Goal: Task Accomplishment & Management: Complete application form

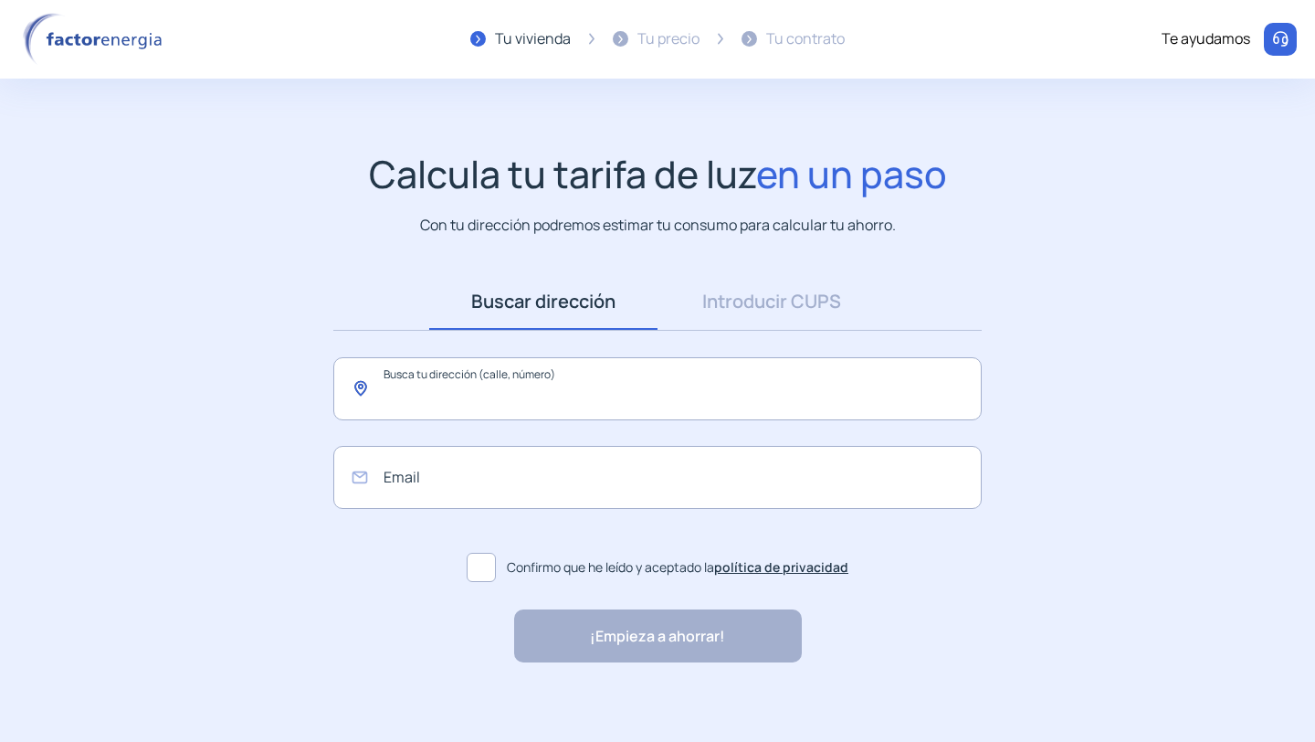
click at [470, 413] on input "text" at bounding box center [657, 388] width 649 height 63
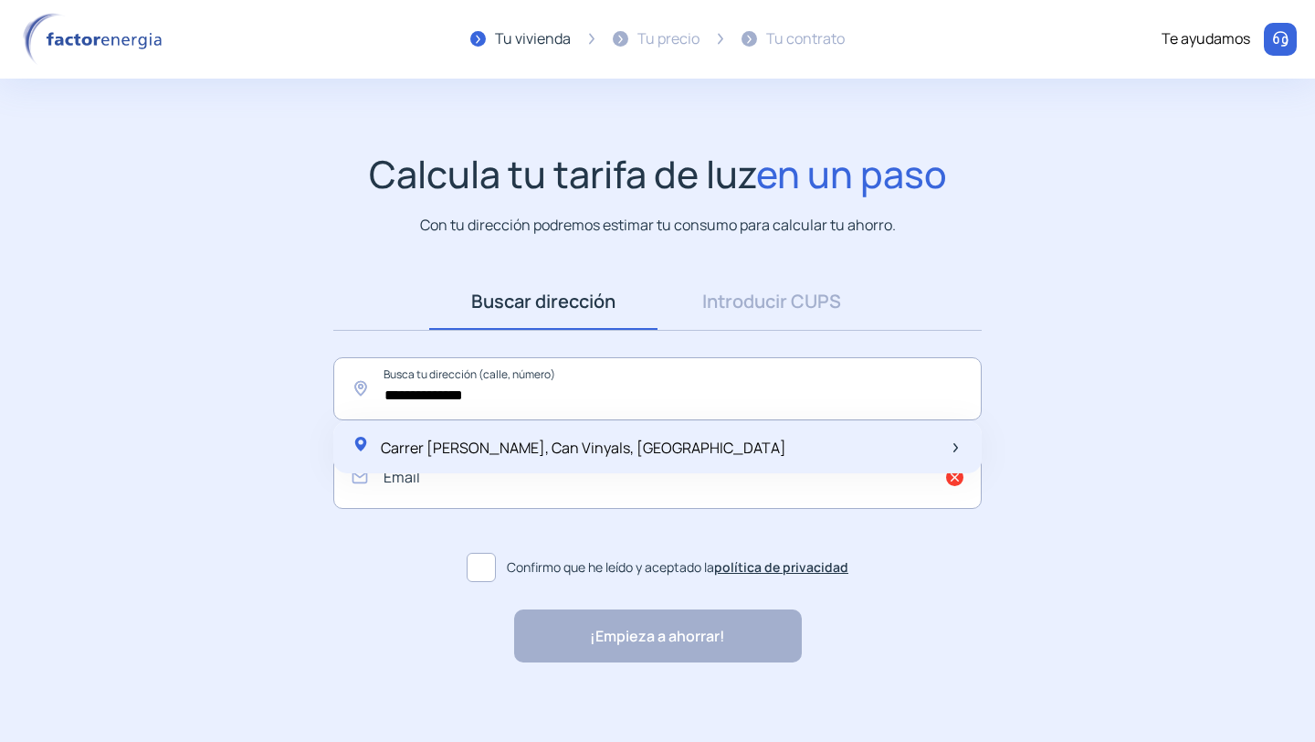
click at [498, 455] on span "Carrer [PERSON_NAME], Can Vinyals, [GEOGRAPHIC_DATA]" at bounding box center [584, 448] width 406 height 20
type input "**********"
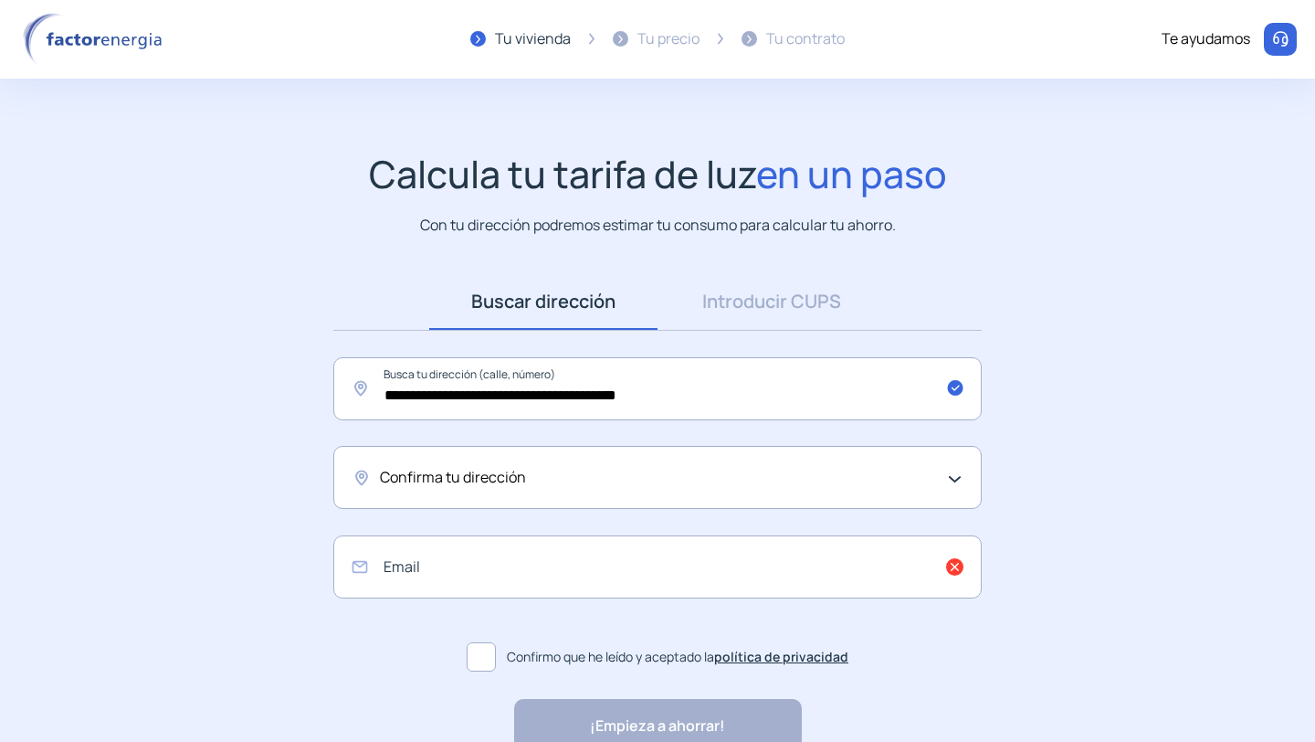
click at [483, 491] on div "Confirma tu dirección" at bounding box center [657, 477] width 649 height 63
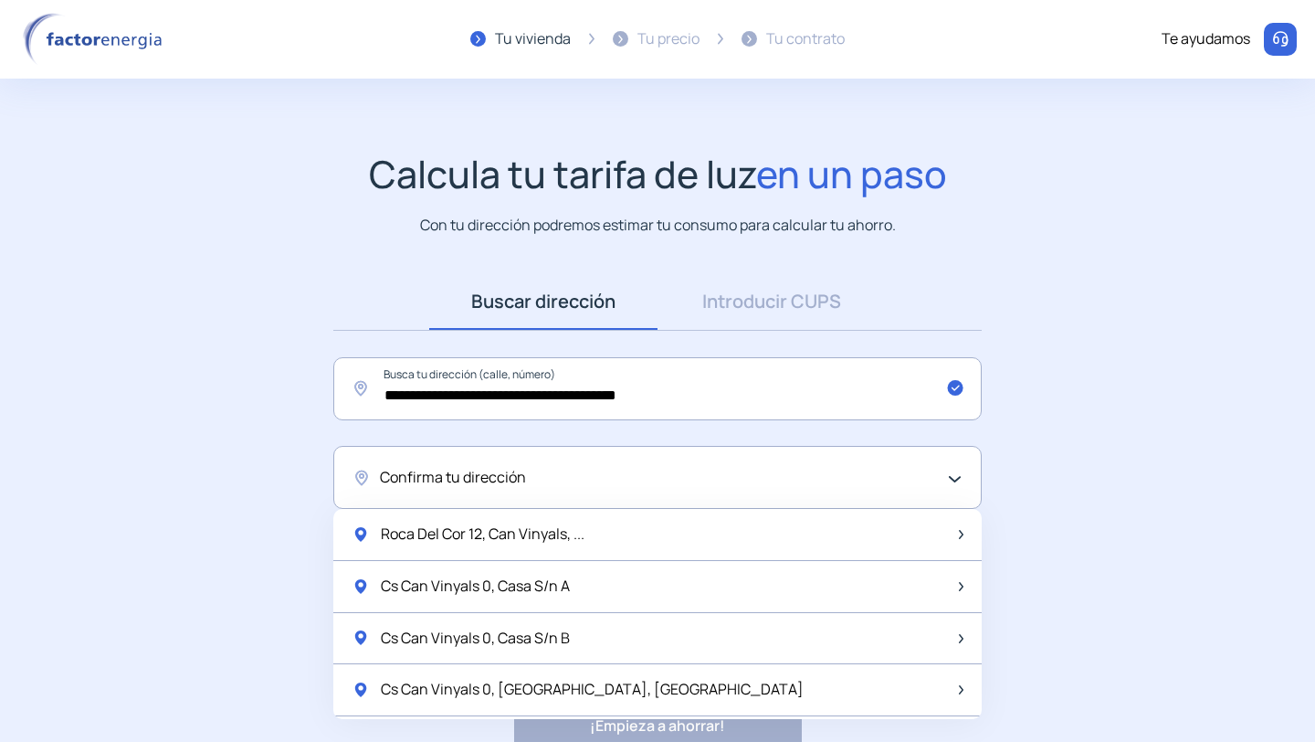
click at [536, 481] on div "Confirma tu dirección" at bounding box center [653, 478] width 546 height 24
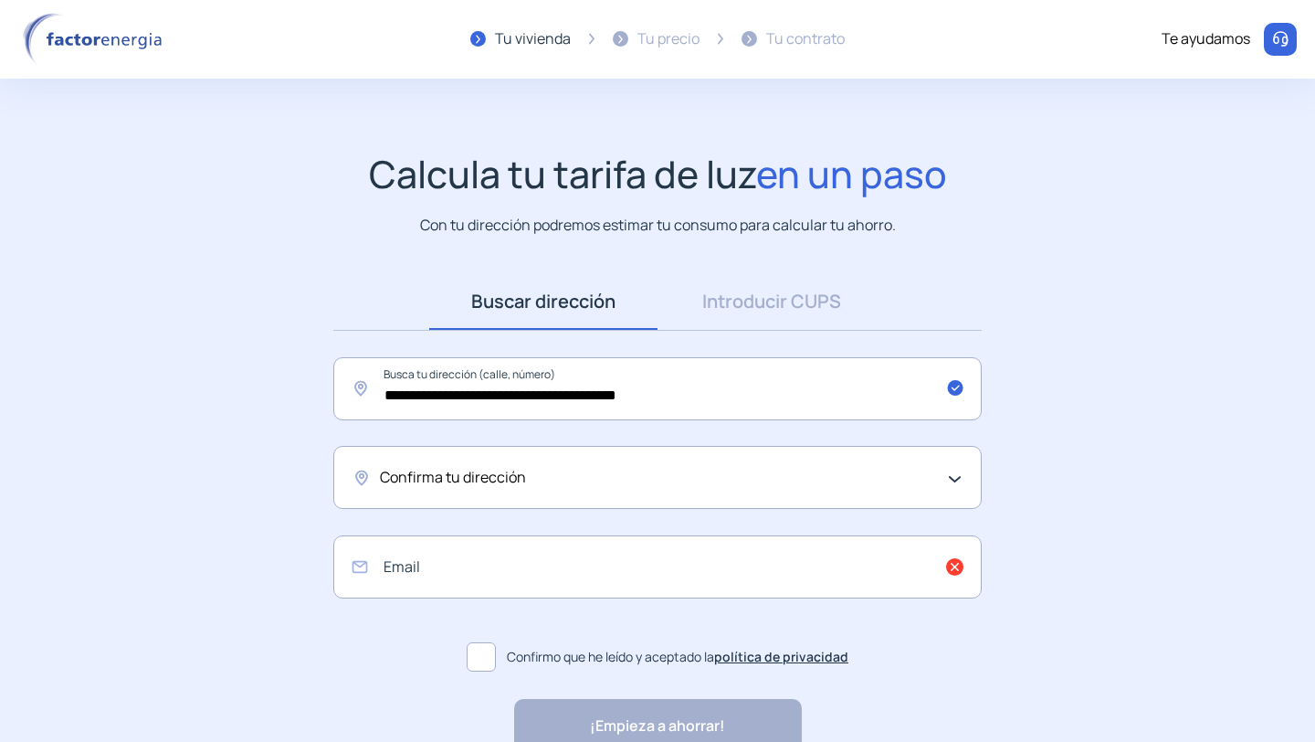
click at [536, 481] on div "Confirma tu dirección" at bounding box center [653, 478] width 546 height 24
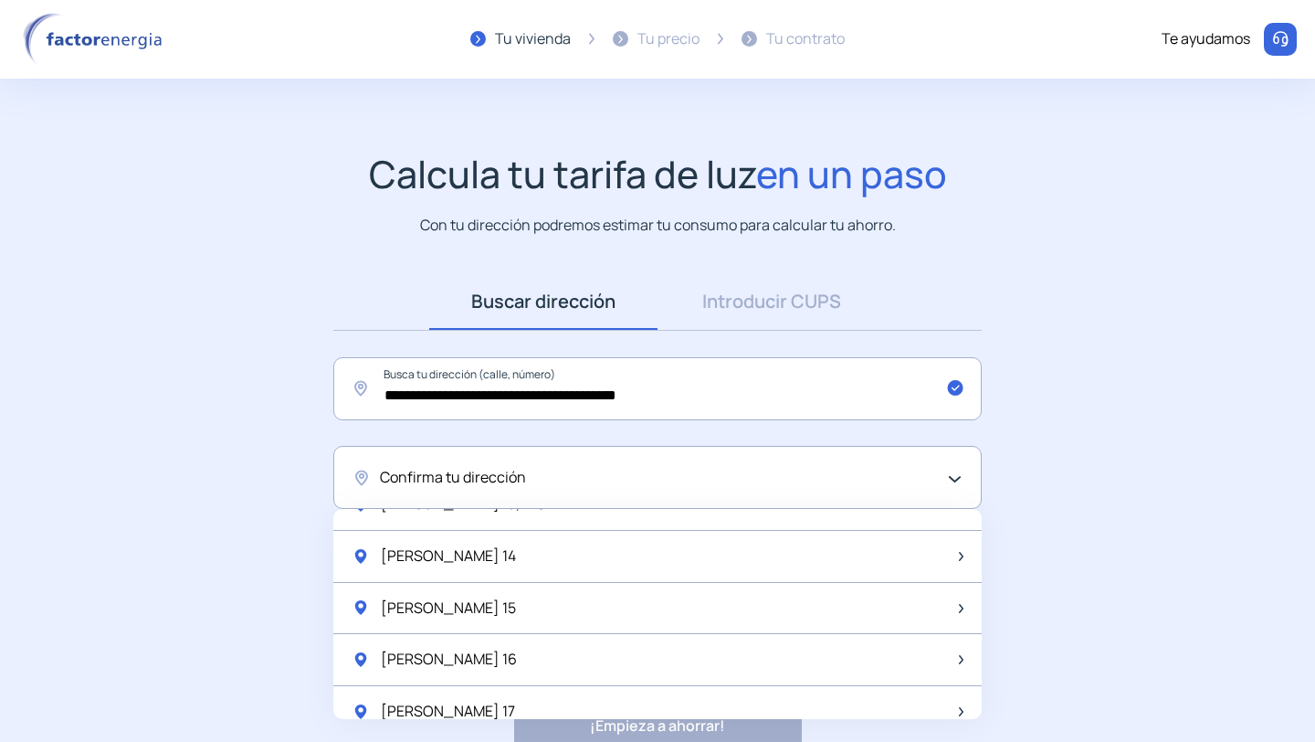
scroll to position [838, 0]
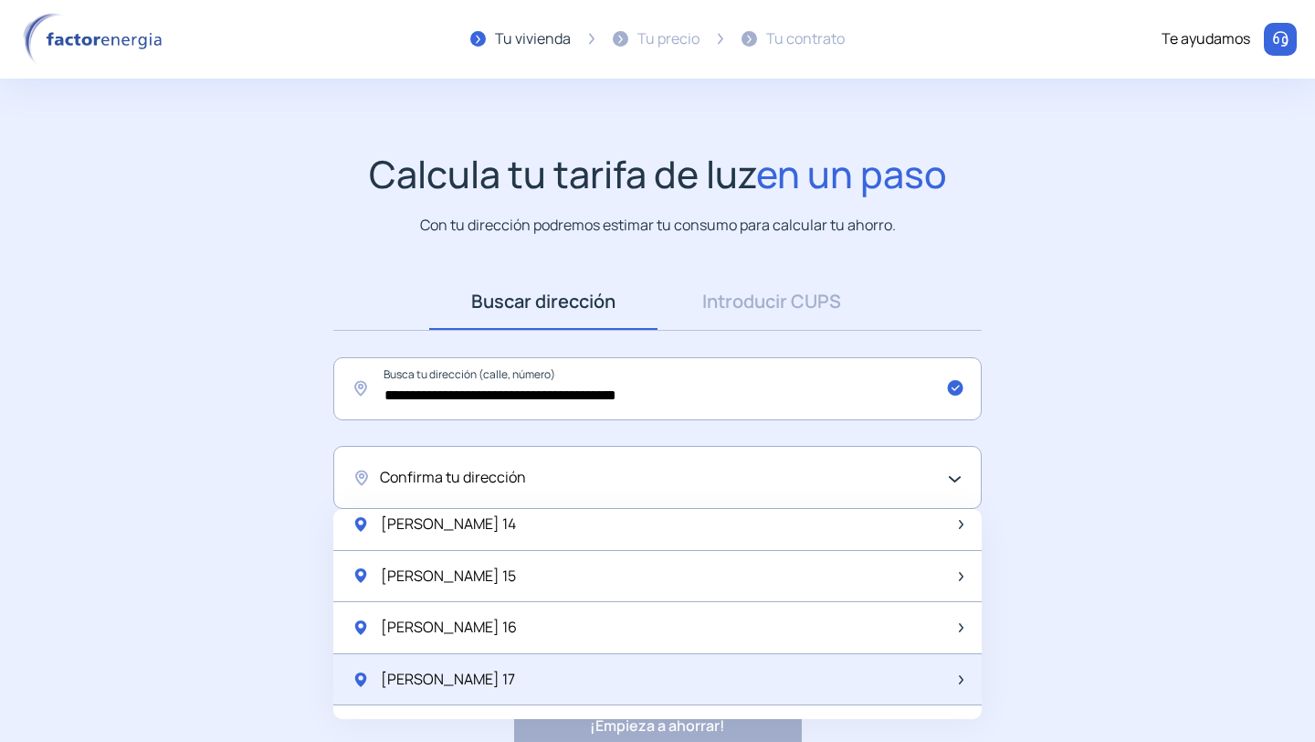
click at [492, 681] on span "[PERSON_NAME] 17" at bounding box center [448, 680] width 134 height 24
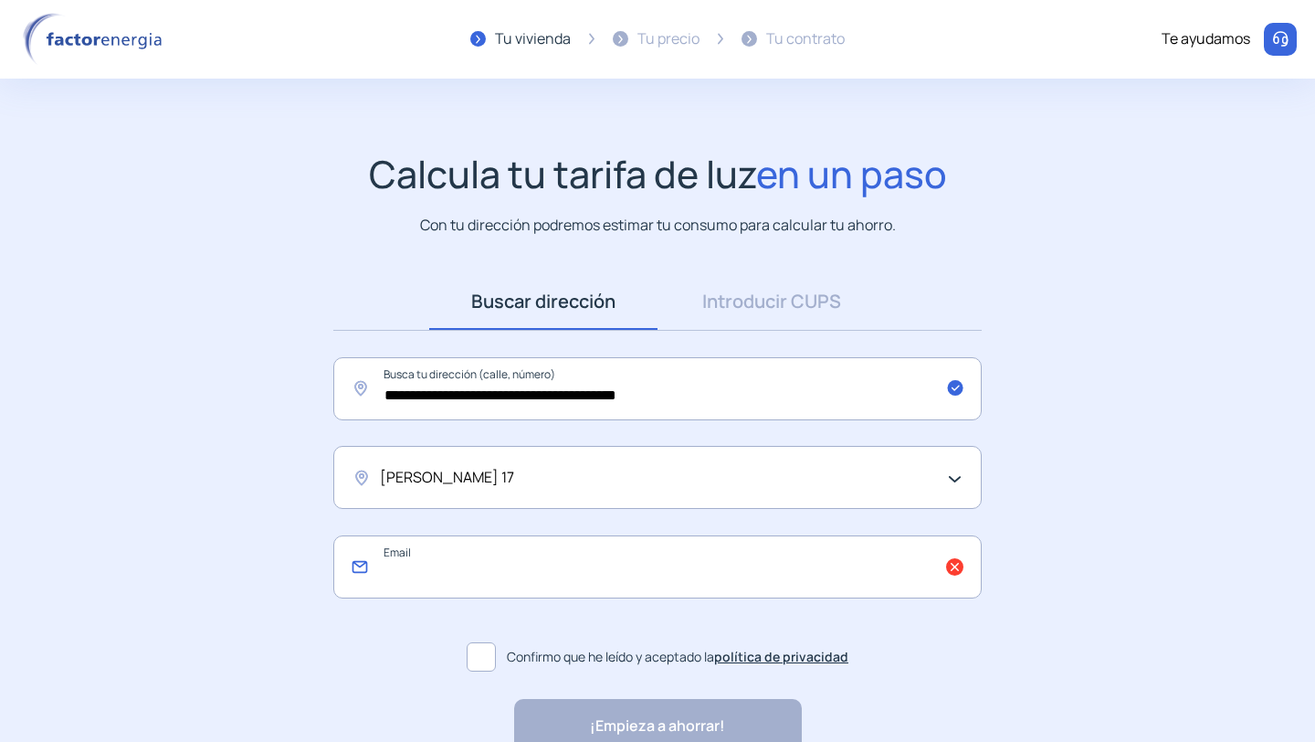
click at [494, 561] on input "email" at bounding box center [657, 566] width 649 height 63
type input "**********"
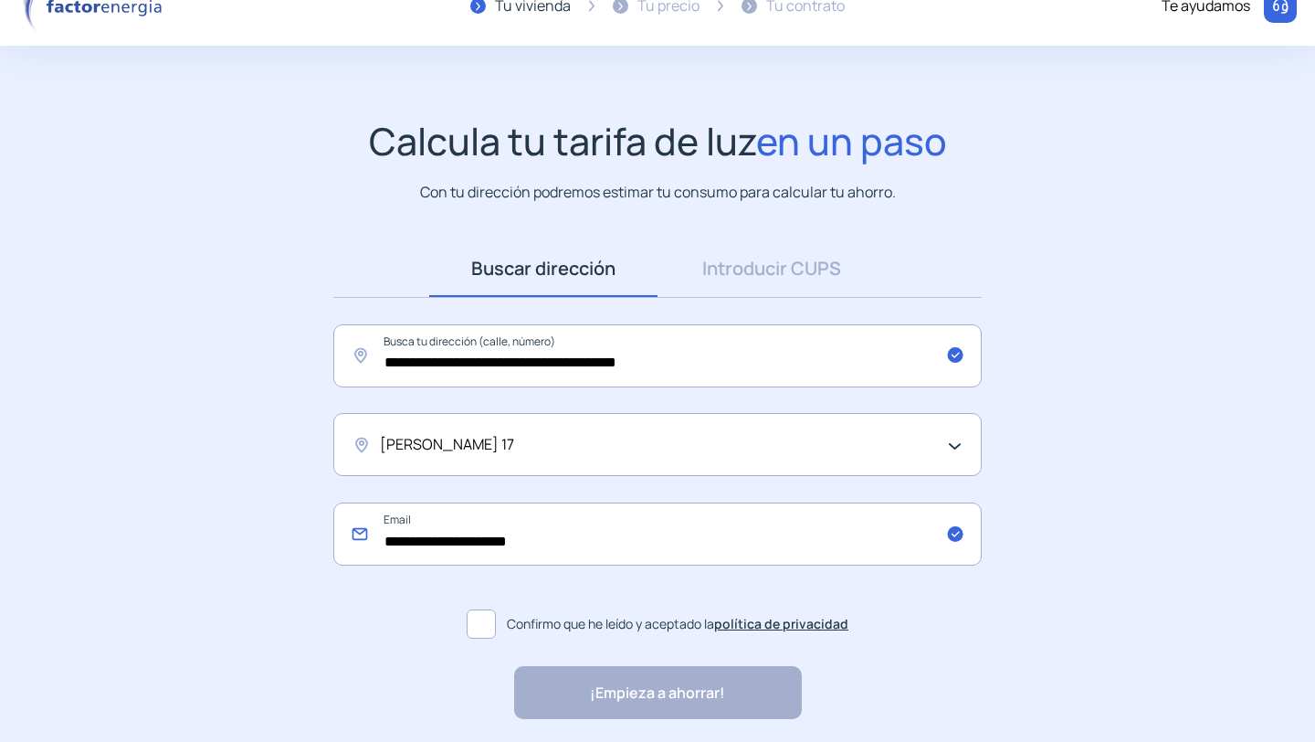
scroll to position [34, 0]
click at [483, 629] on span at bounding box center [481, 622] width 29 height 29
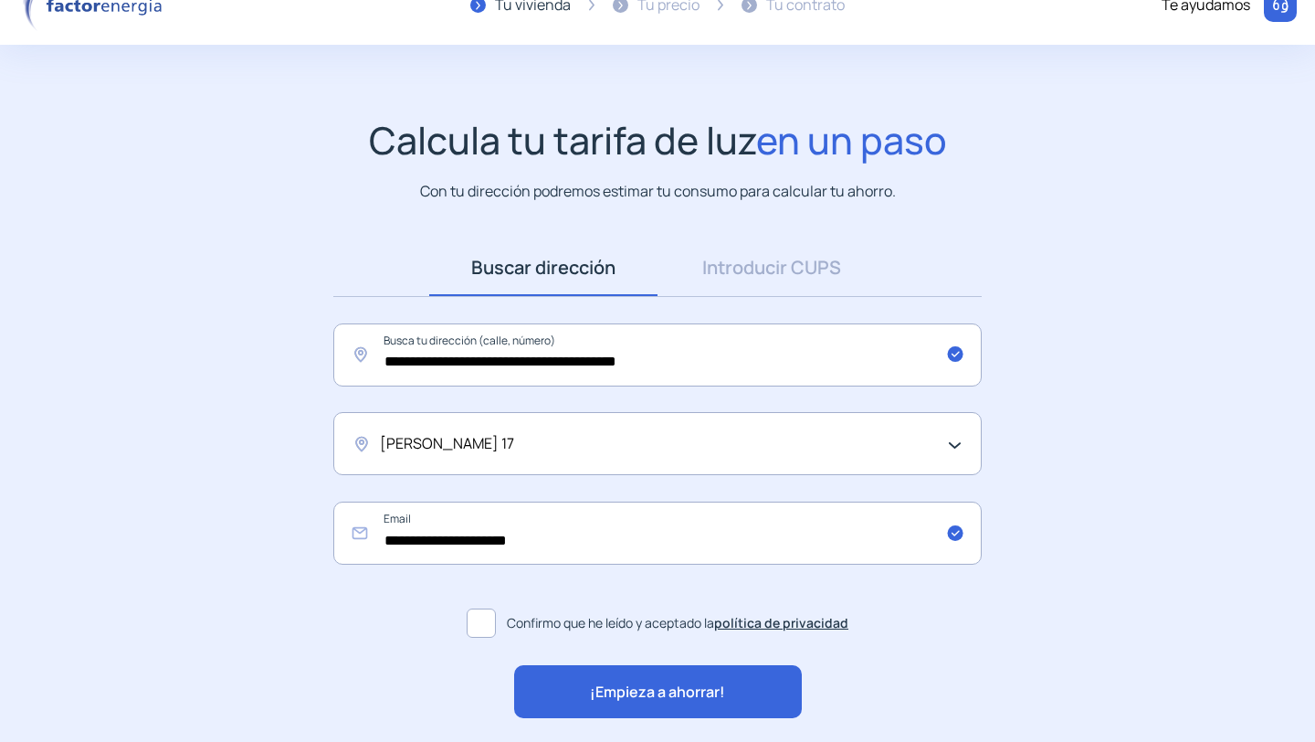
click at [646, 689] on span "¡Empieza a ahorrar!" at bounding box center [657, 693] width 135 height 24
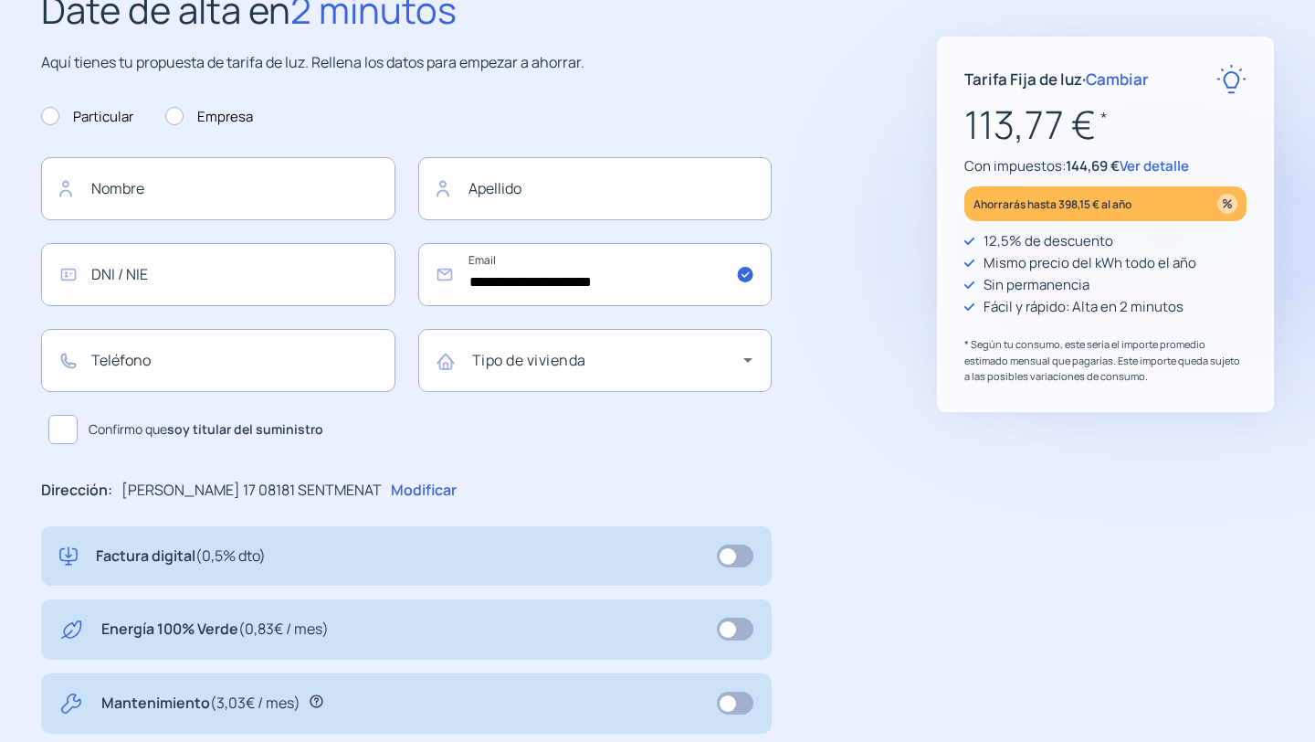
scroll to position [132, 0]
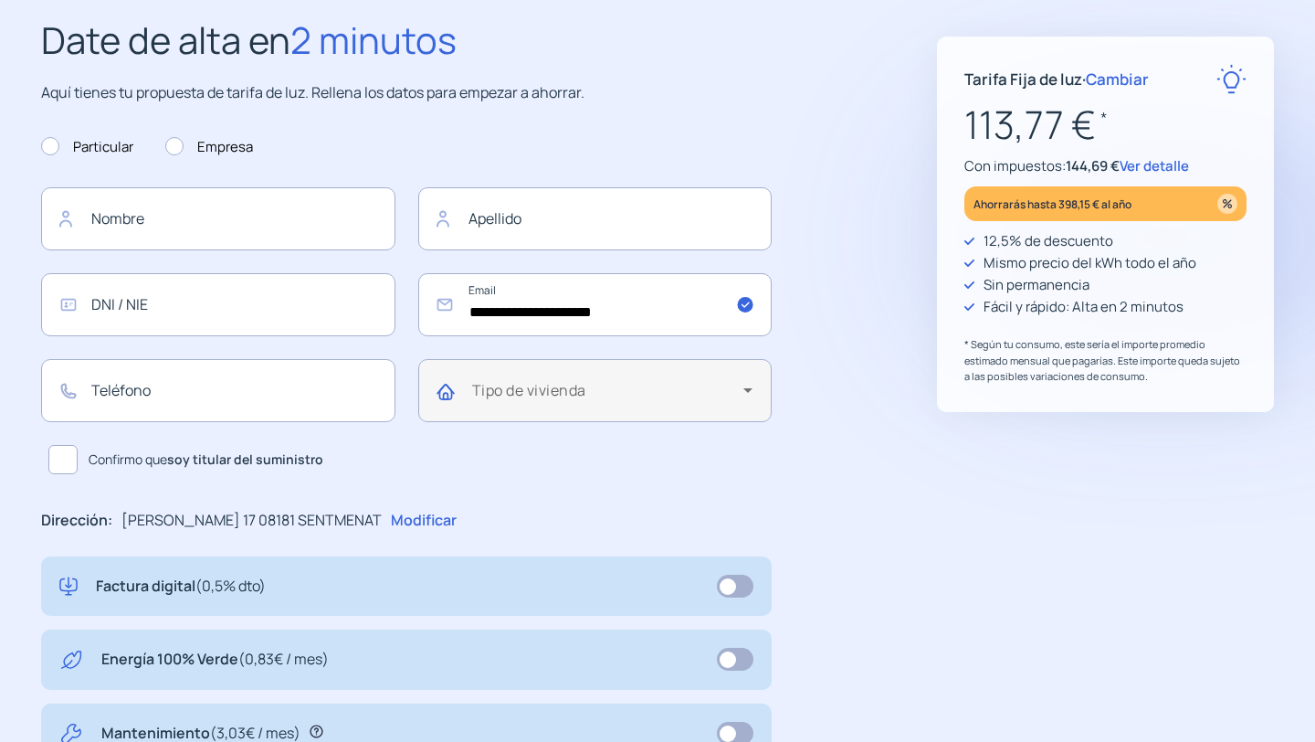
click at [629, 389] on span at bounding box center [608, 397] width 272 height 22
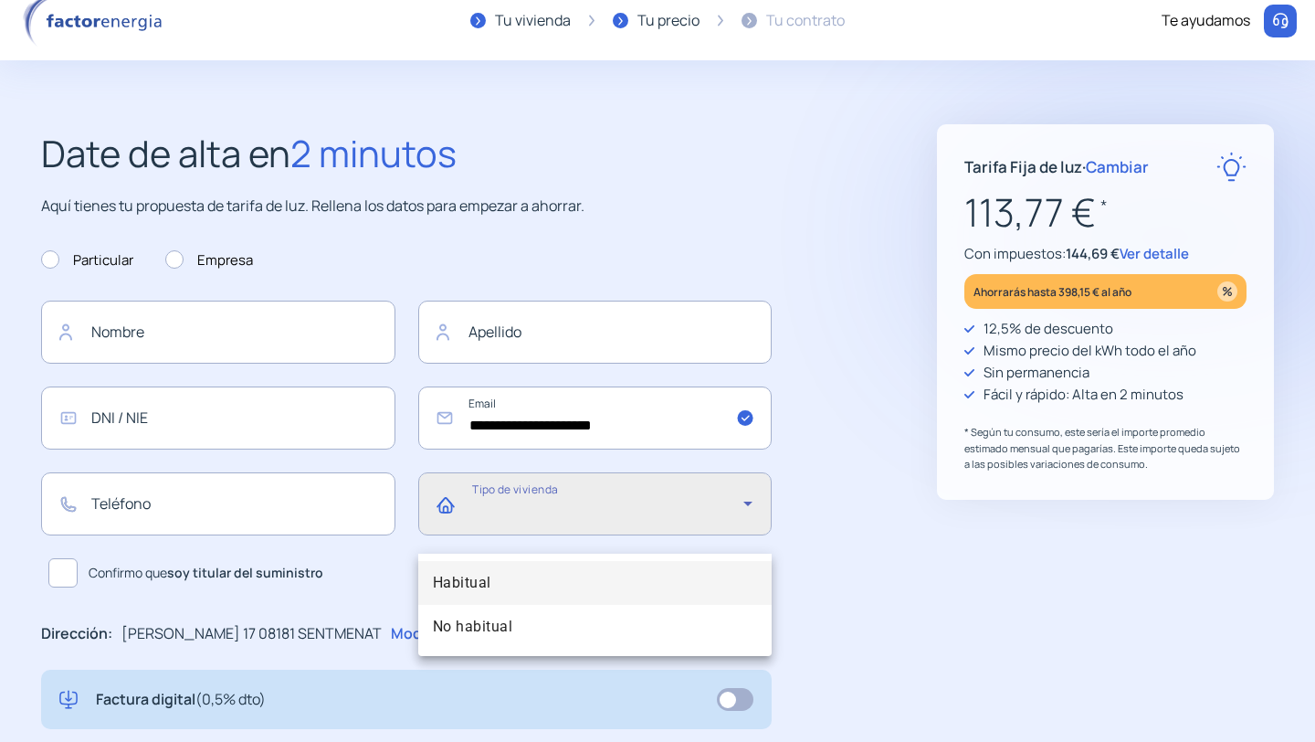
scroll to position [0, 0]
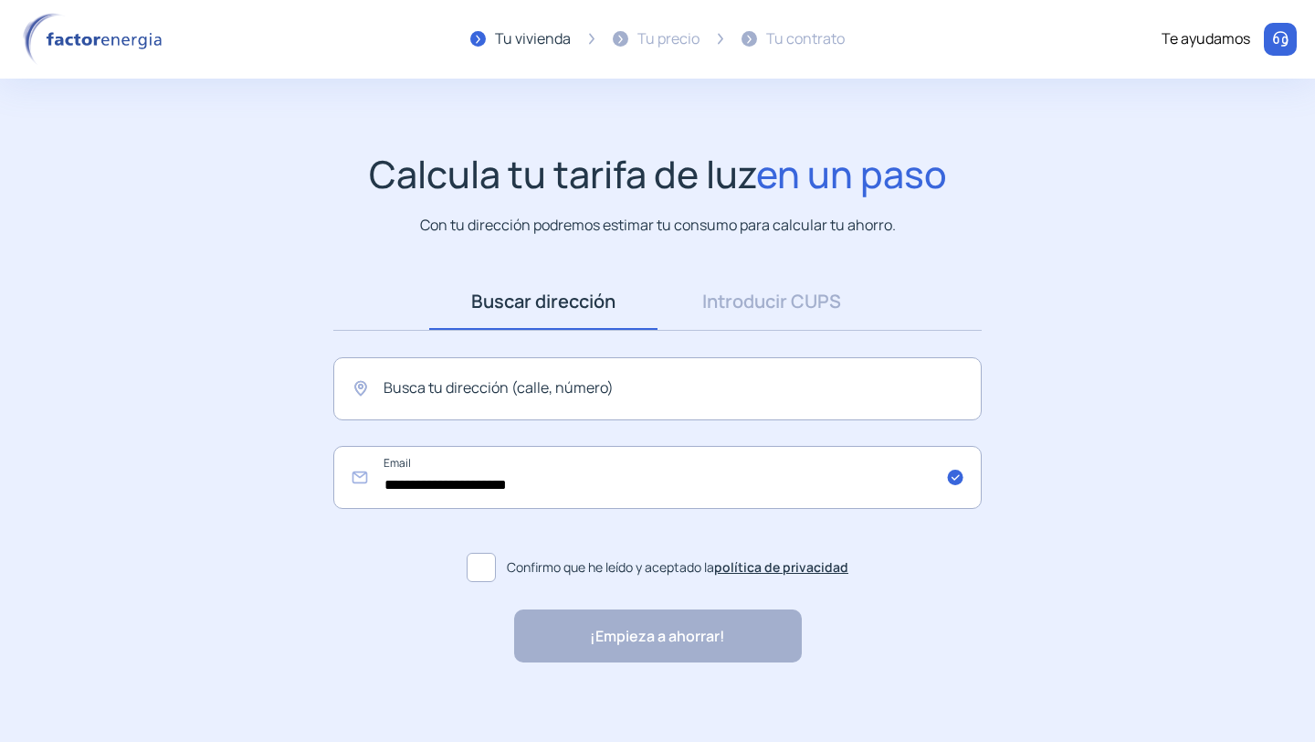
click at [82, 43] on img at bounding box center [95, 39] width 155 height 53
click at [138, 44] on img at bounding box center [95, 39] width 155 height 53
click at [1211, 44] on div "Te ayudamos" at bounding box center [1206, 39] width 89 height 24
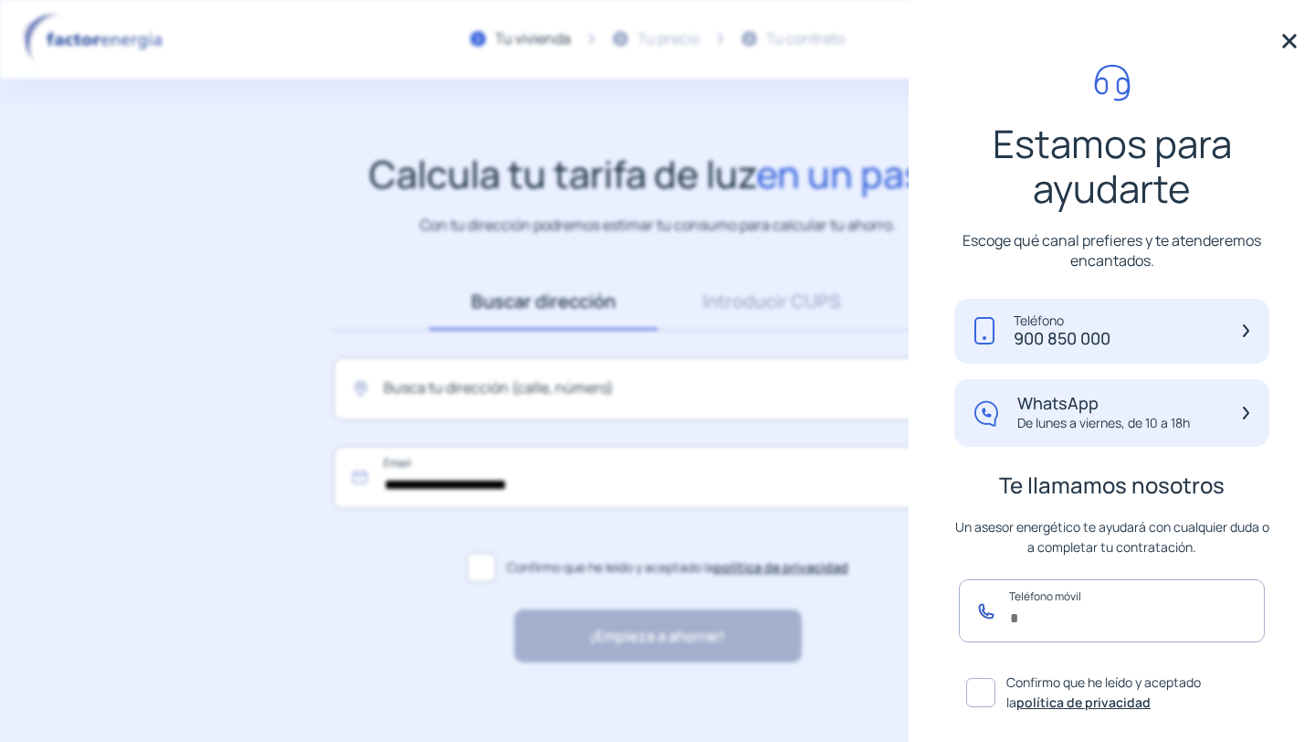
click at [1032, 623] on input "text" at bounding box center [1112, 610] width 306 height 63
type input "*********"
click at [969, 699] on span at bounding box center [981, 692] width 29 height 29
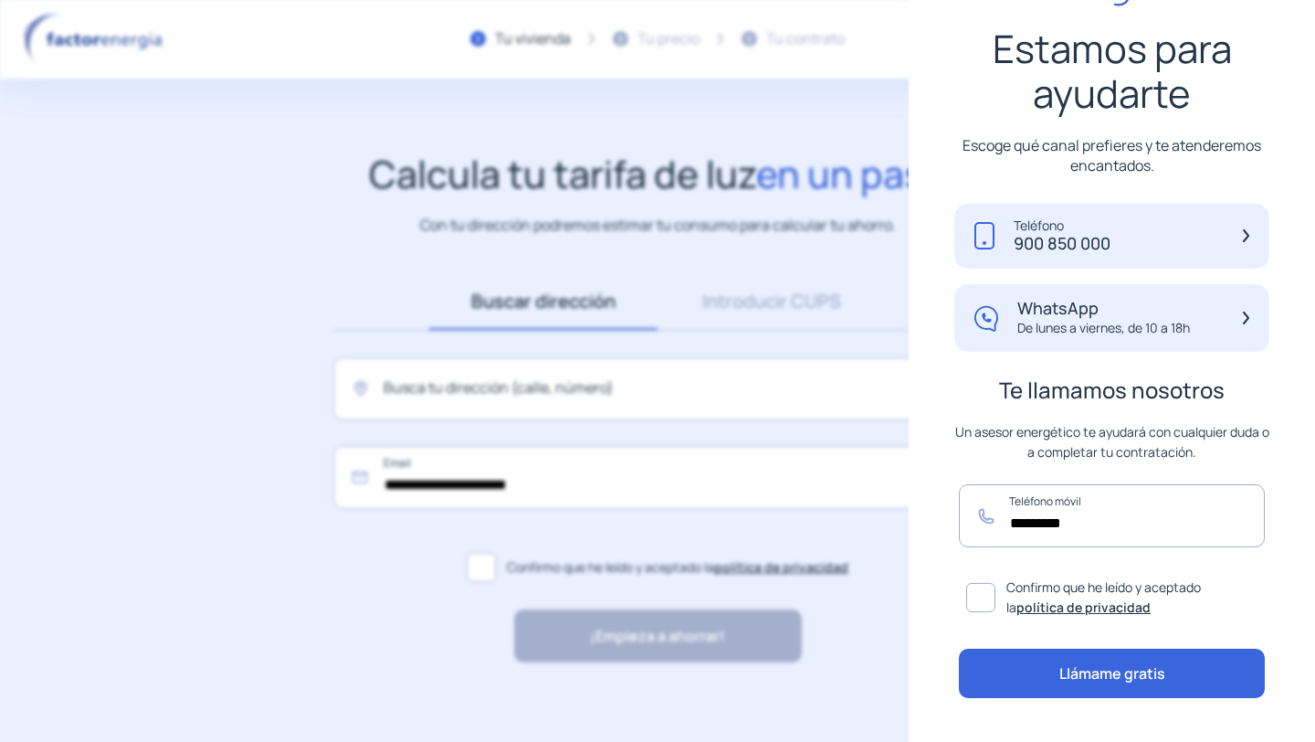
scroll to position [115, 0]
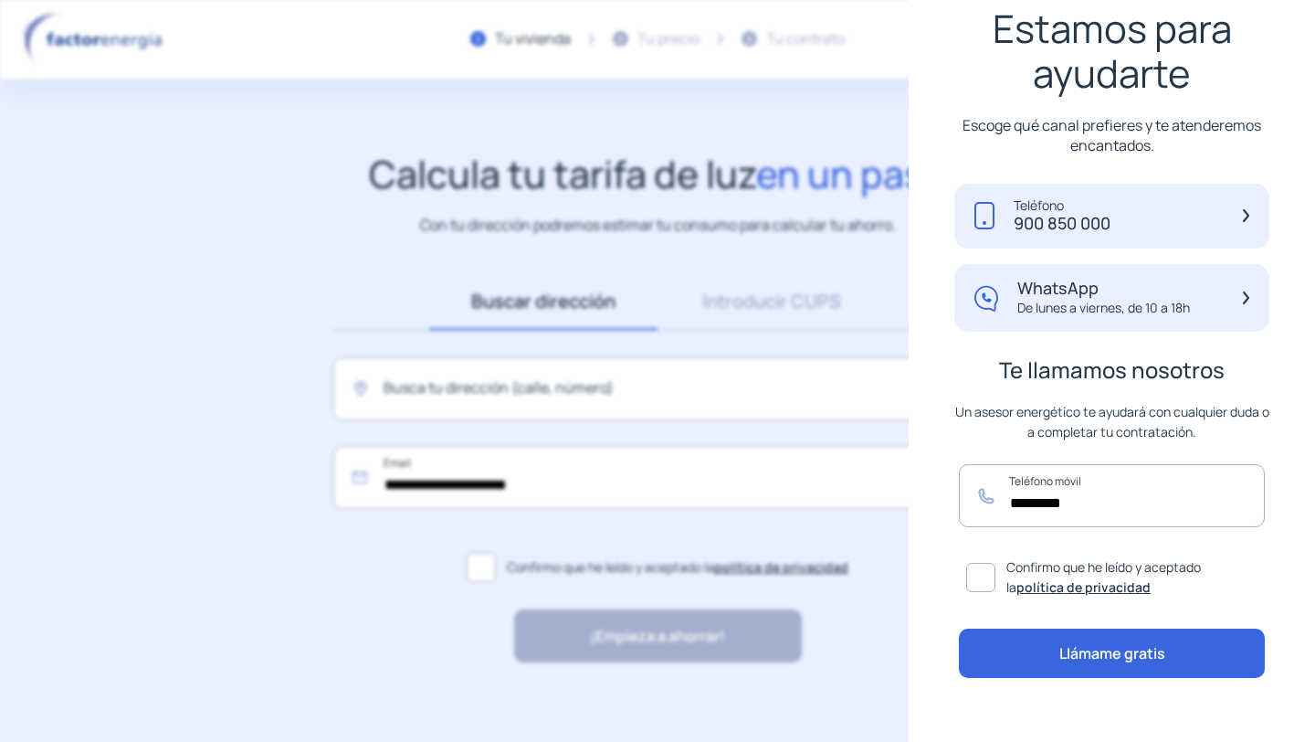
click at [1109, 666] on button "Llámame gratis" at bounding box center [1112, 653] width 306 height 49
